Goal: Navigation & Orientation: Find specific page/section

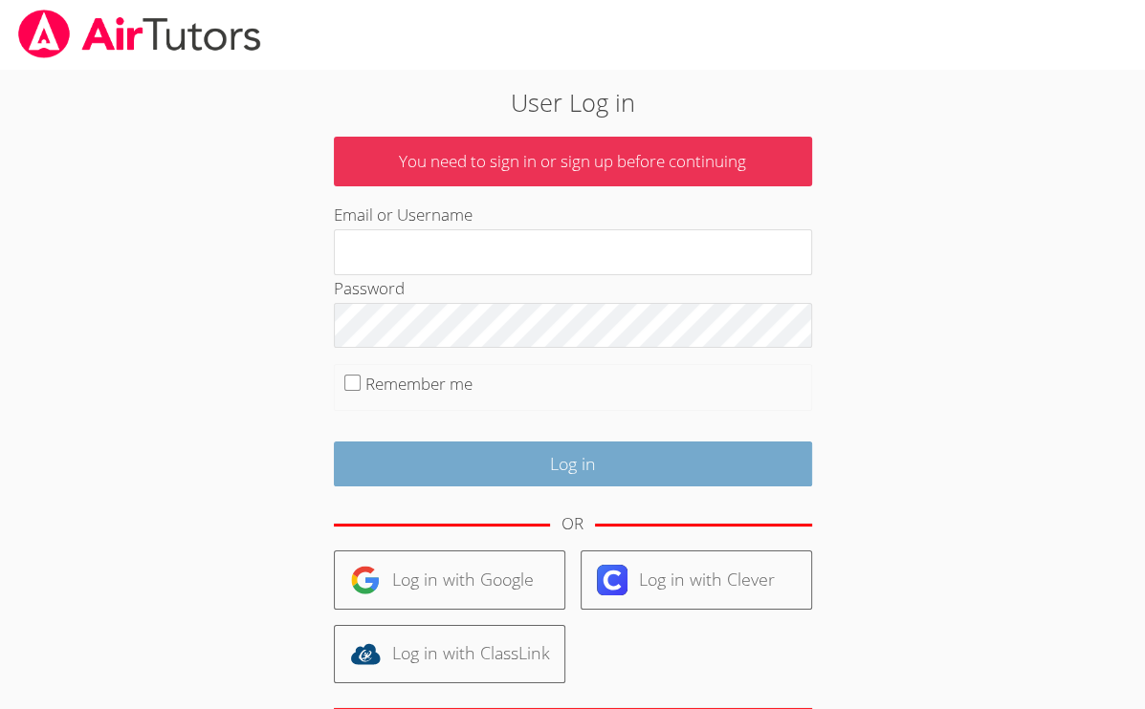
type input "[EMAIL_ADDRESS][DOMAIN_NAME]"
click at [597, 466] on input "Log in" at bounding box center [573, 464] width 478 height 45
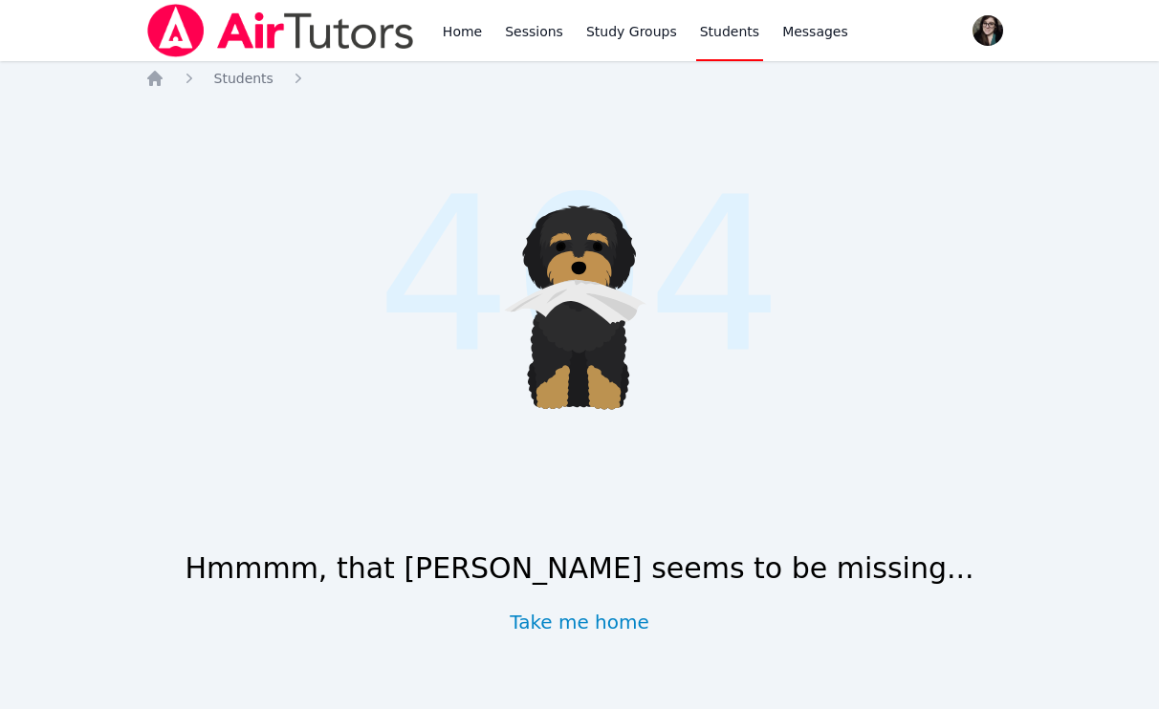
click at [662, 443] on icon ".cls-1 { fill: #1c1c1e; } .cls-1, .cls-10, .cls-11, .cls-2, .cls-3, .cls-4, .cl…" at bounding box center [579, 298] width 319 height 319
click at [580, 630] on link "Take me home" at bounding box center [580, 622] width 140 height 27
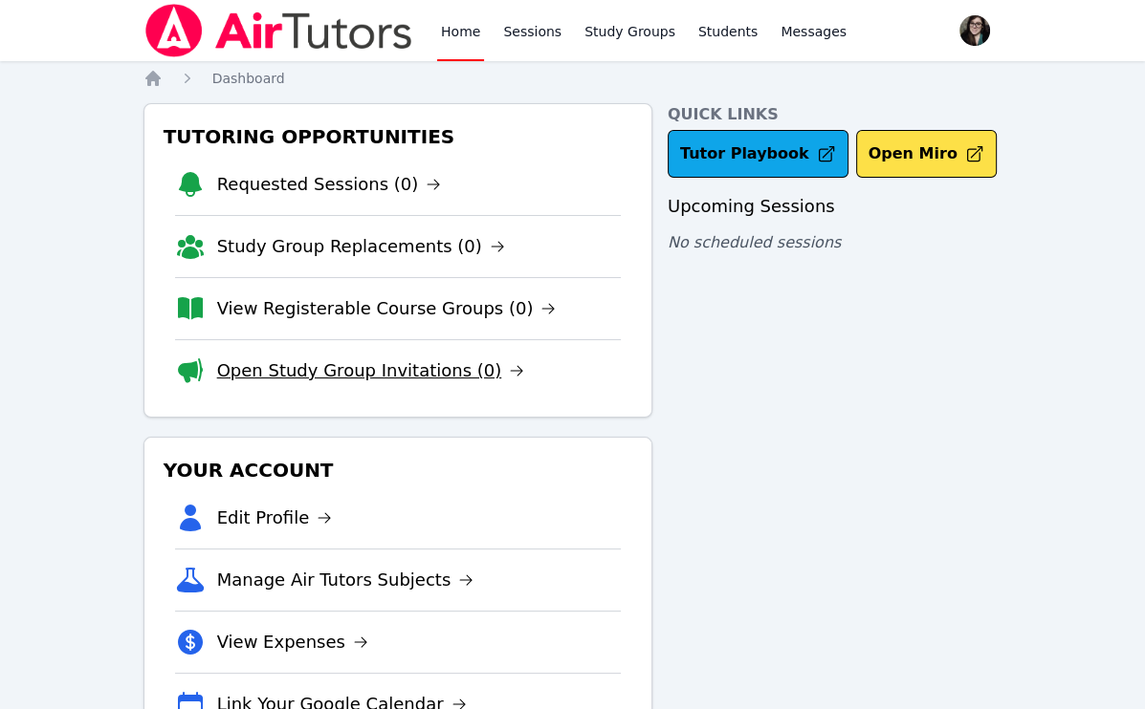
drag, startPoint x: 372, startPoint y: 366, endPoint x: 353, endPoint y: 359, distance: 20.6
click at [353, 359] on link "Open Study Group Invitations (0)" at bounding box center [371, 371] width 308 height 27
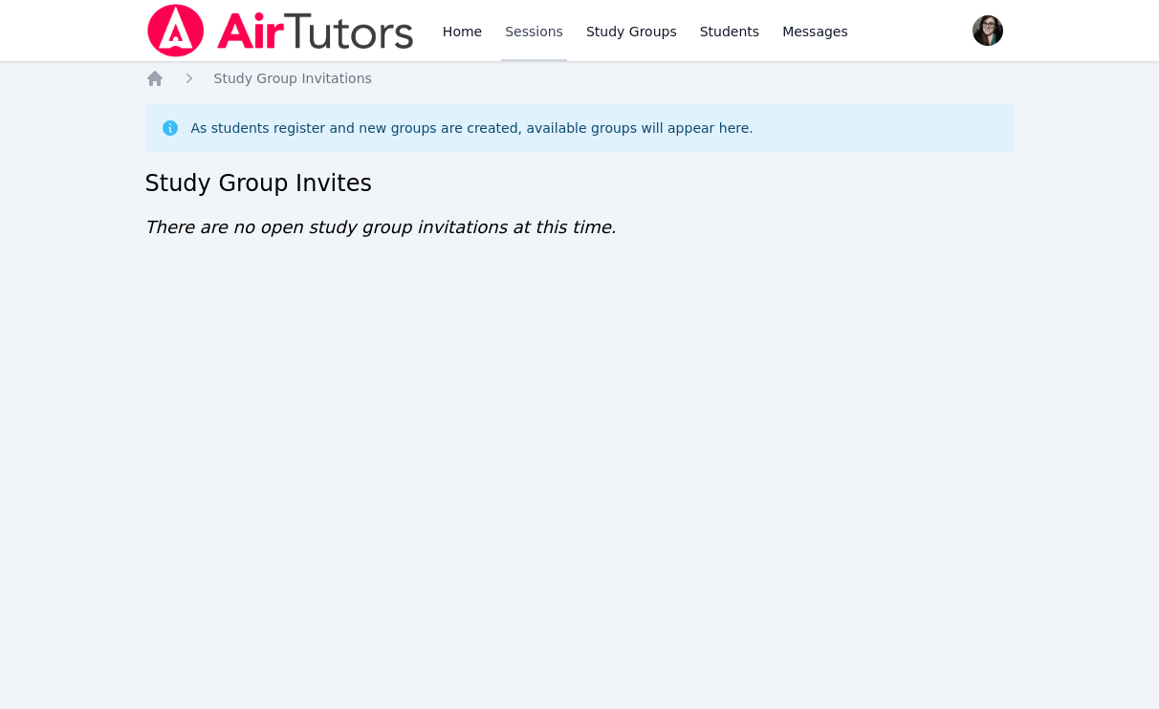
click at [536, 33] on link "Sessions" at bounding box center [534, 30] width 66 height 61
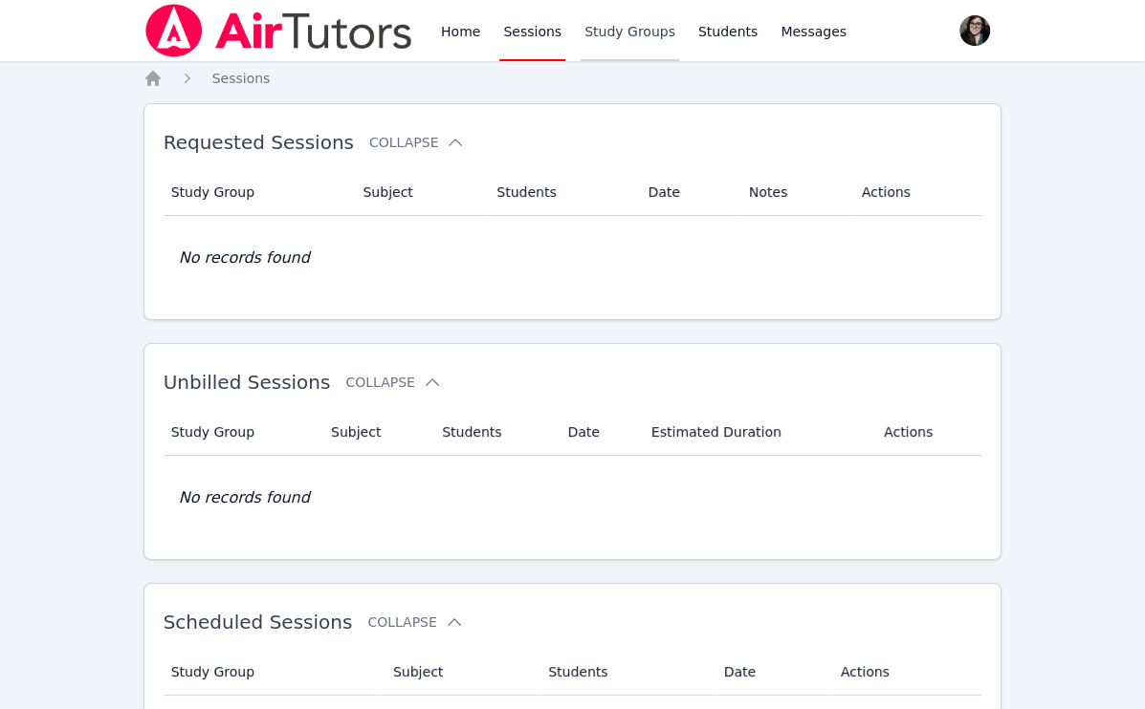
click at [599, 43] on link "Study Groups" at bounding box center [629, 30] width 98 height 61
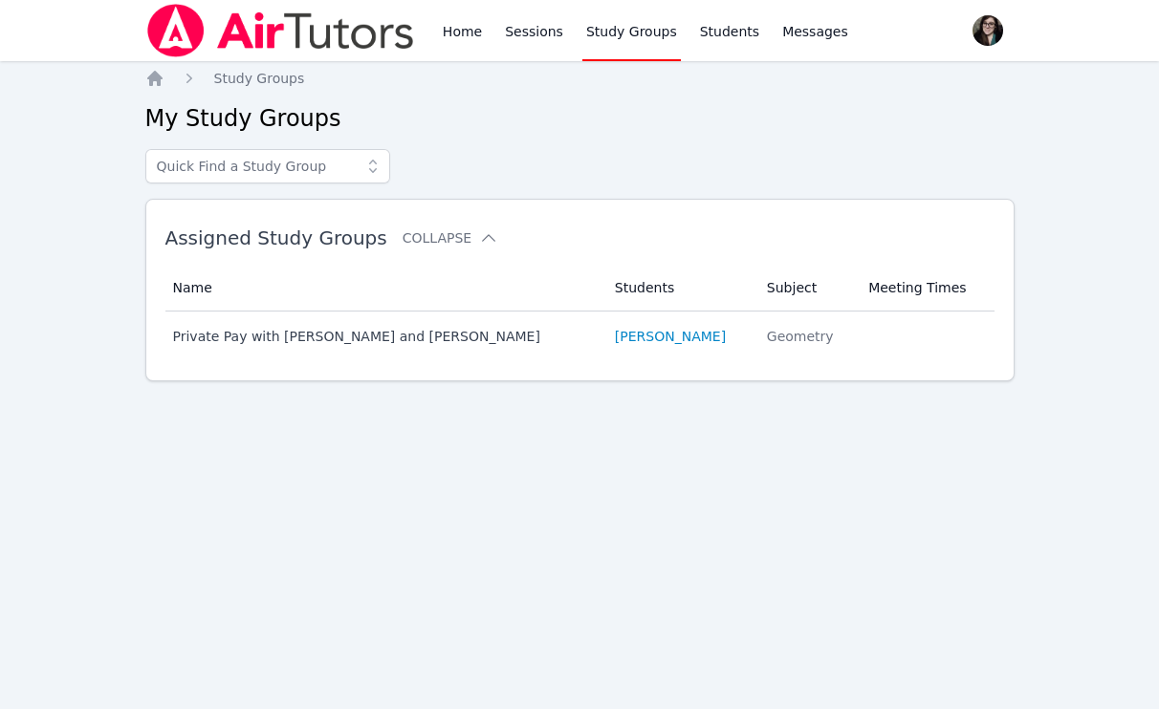
click at [568, 37] on div "Home Sessions Study Groups Students Messages" at bounding box center [645, 30] width 413 height 61
click at [523, 26] on link "Sessions" at bounding box center [534, 30] width 66 height 61
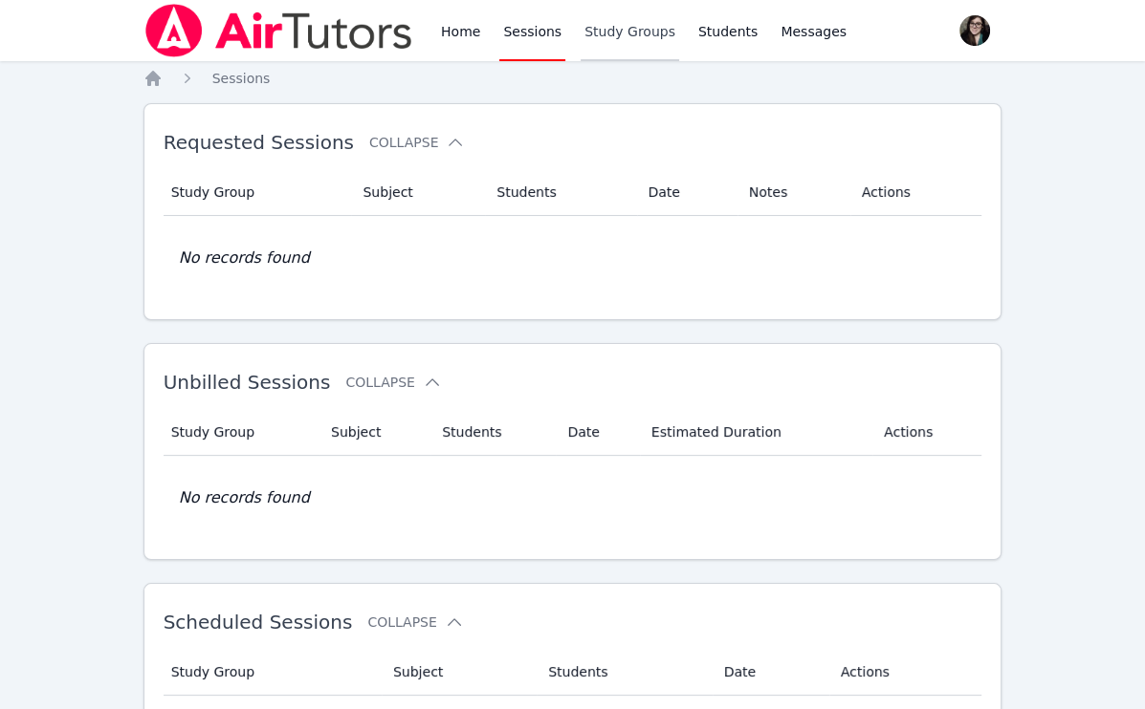
click at [609, 35] on link "Study Groups" at bounding box center [629, 30] width 98 height 61
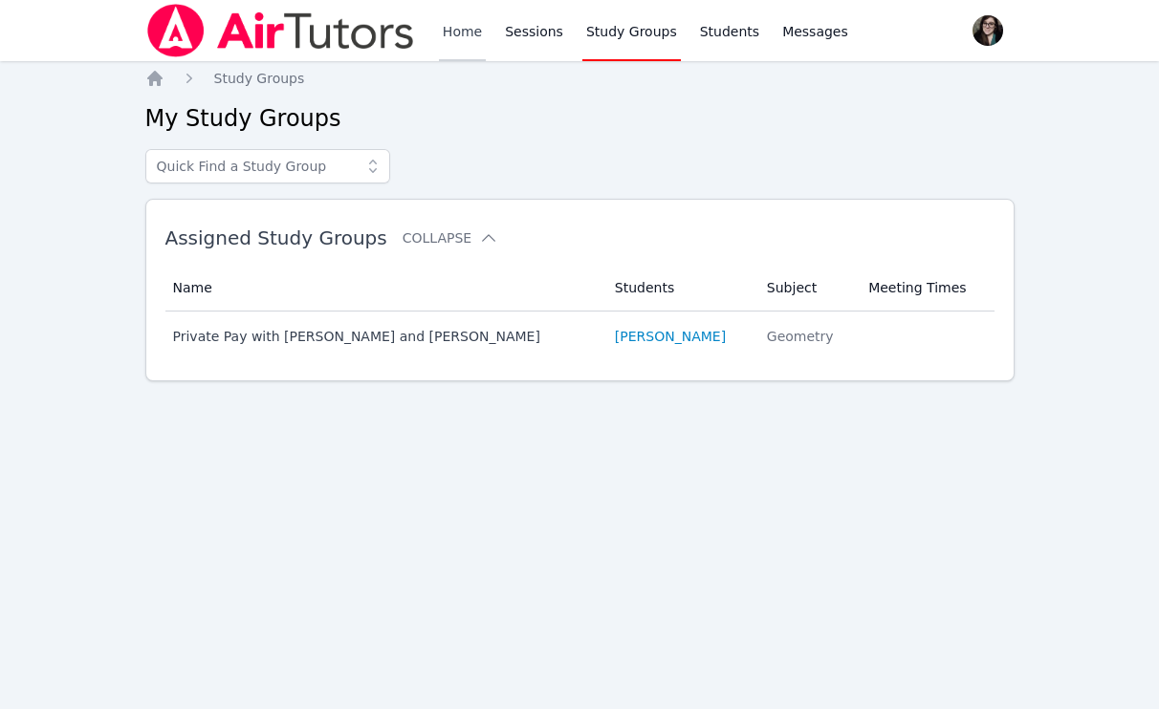
click at [459, 38] on link "Home" at bounding box center [462, 30] width 47 height 61
